Goal: Task Accomplishment & Management: Use online tool/utility

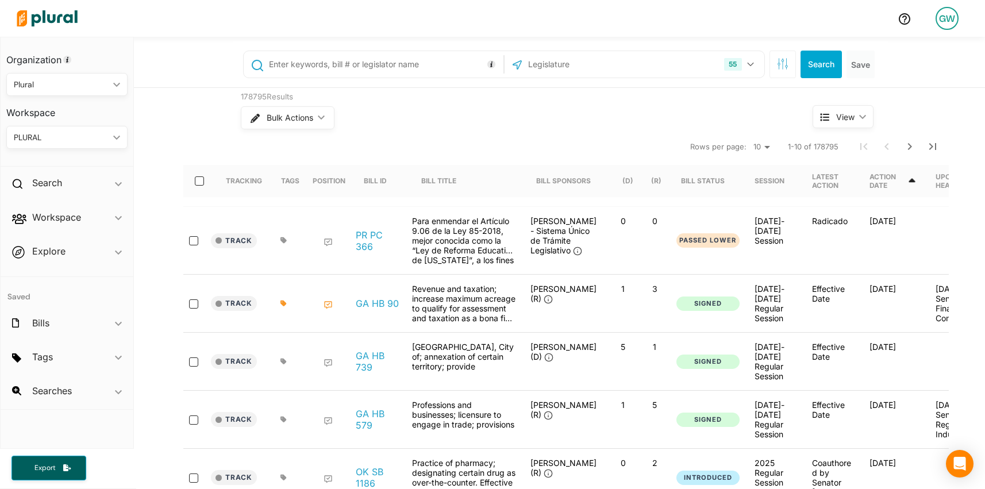
click at [946, 20] on div "GW" at bounding box center [947, 18] width 23 height 23
click at [917, 53] on link "Admin Dashboard" at bounding box center [916, 51] width 101 height 29
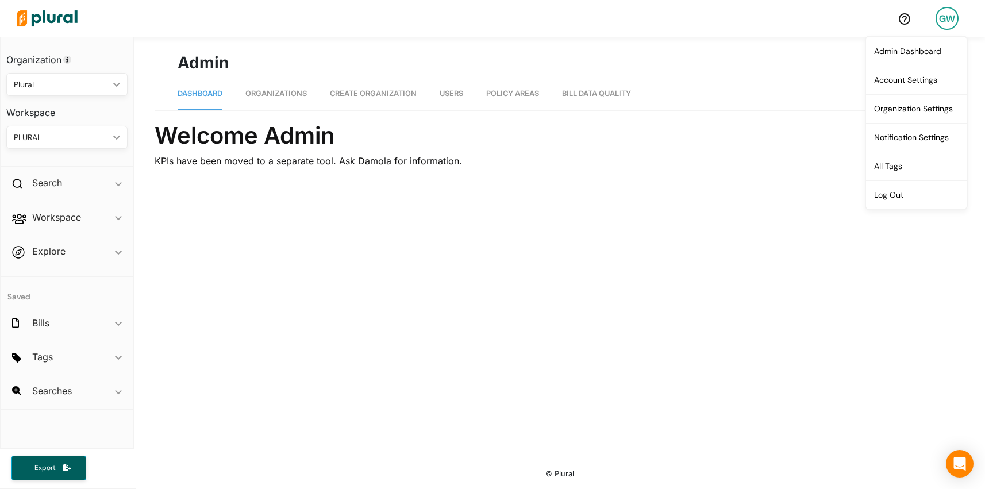
click at [274, 86] on link "Organizations" at bounding box center [275, 94] width 61 height 33
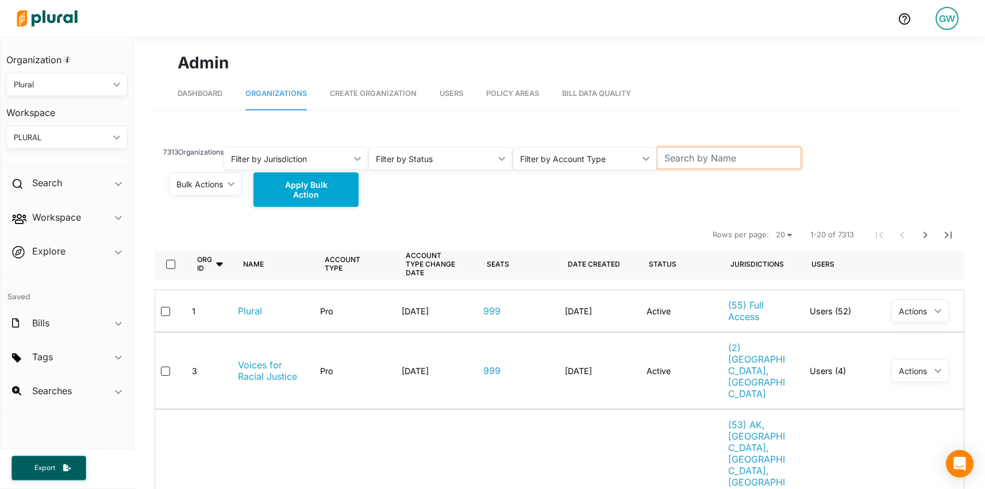
click at [701, 159] on input "text" at bounding box center [729, 158] width 144 height 22
type input "runway"
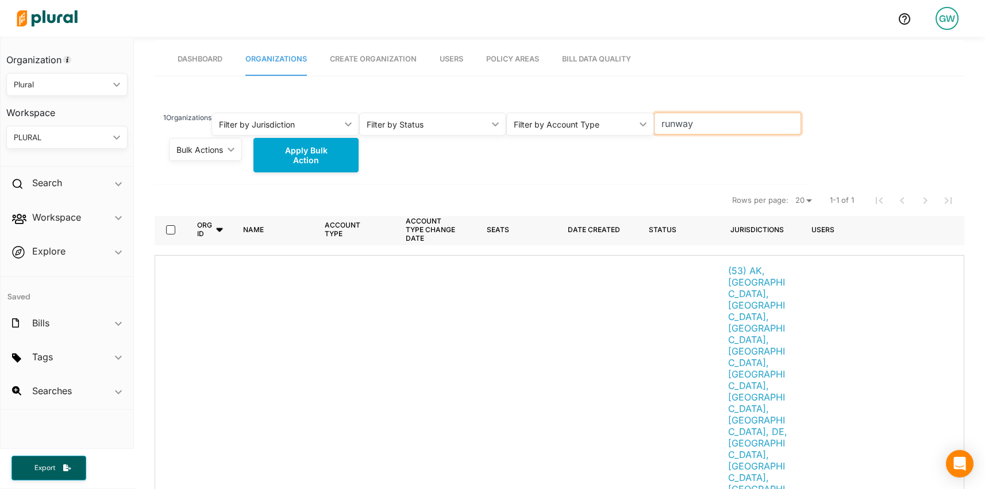
scroll to position [69, 0]
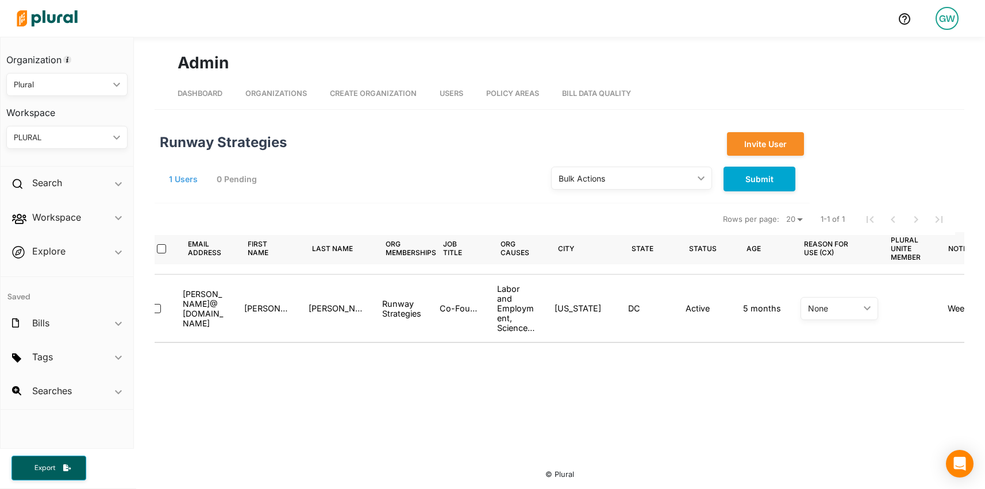
scroll to position [0, 109]
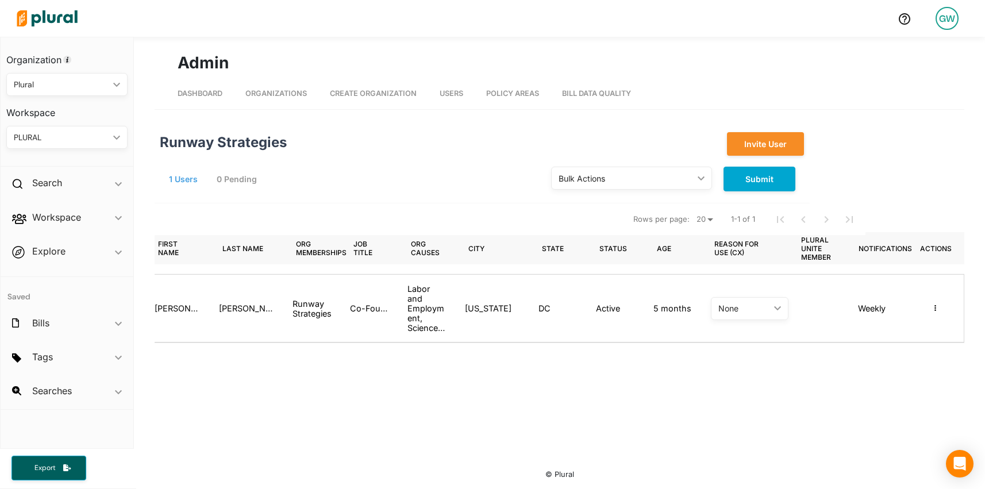
click at [940, 315] on div "Masquerade as user Reset password Revoke Org Admin" at bounding box center [934, 308] width 57 height 49
click at [937, 311] on button "button" at bounding box center [935, 308] width 14 height 10
click at [898, 329] on div "Masquerade as user" at bounding box center [892, 329] width 82 height 10
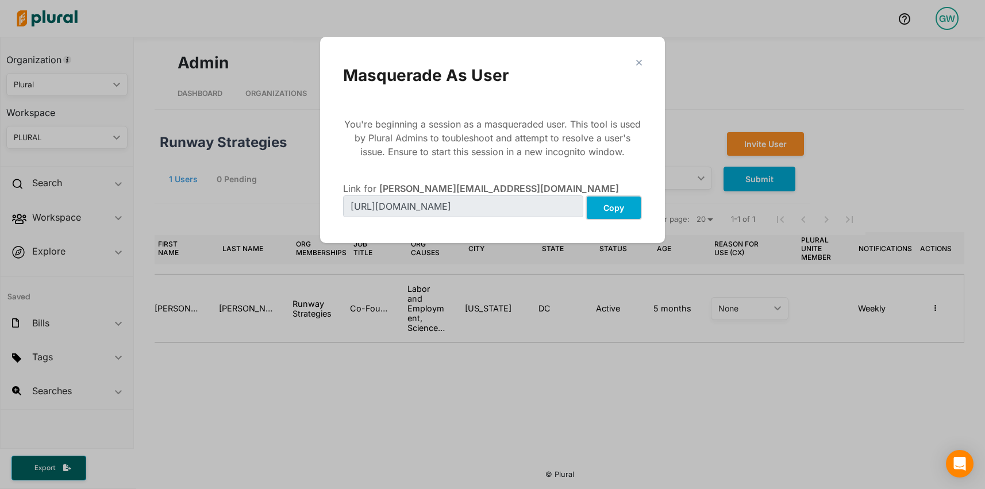
click at [615, 211] on button "Copy" at bounding box center [614, 207] width 56 height 25
